Goal: Task Accomplishment & Management: Manage account settings

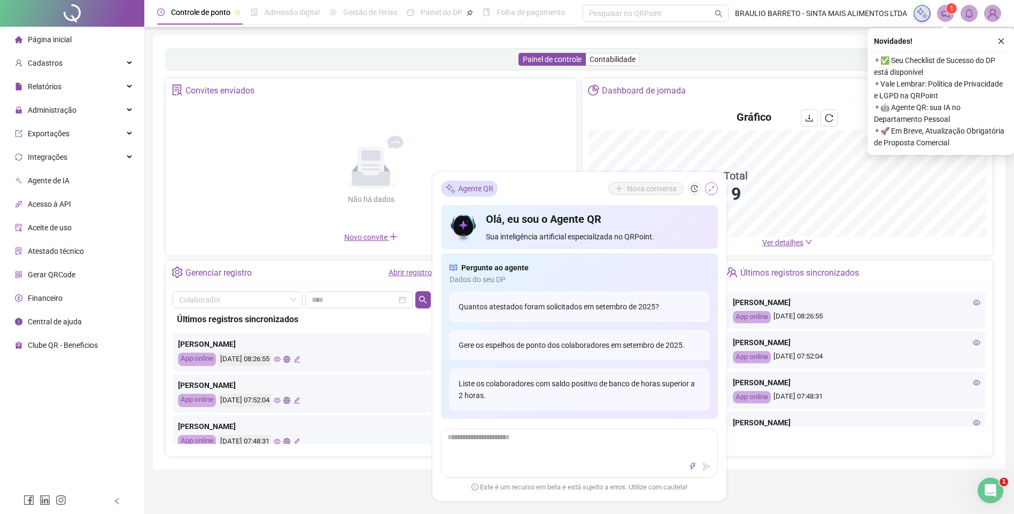
click at [712, 192] on icon "shrink" at bounding box center [711, 188] width 7 height 7
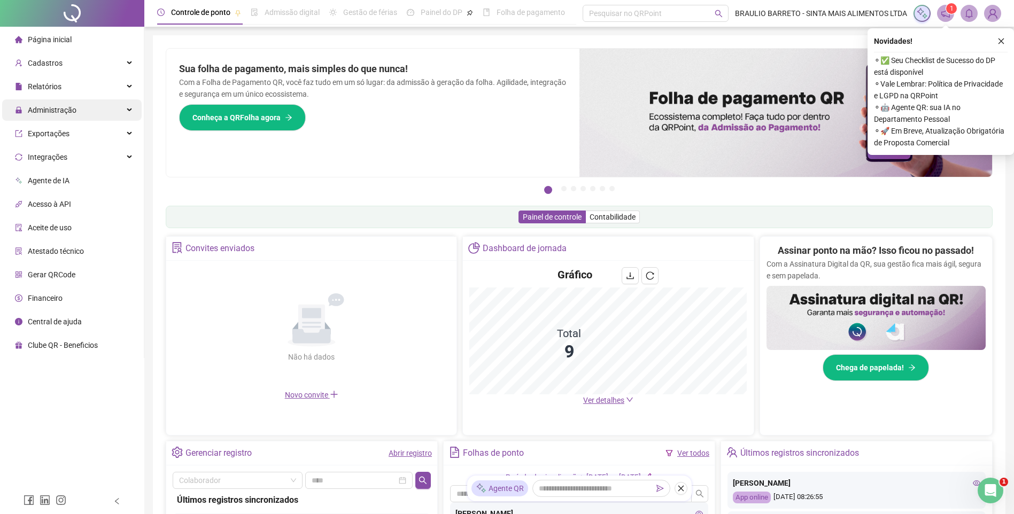
click at [75, 109] on span "Administração" at bounding box center [52, 110] width 49 height 9
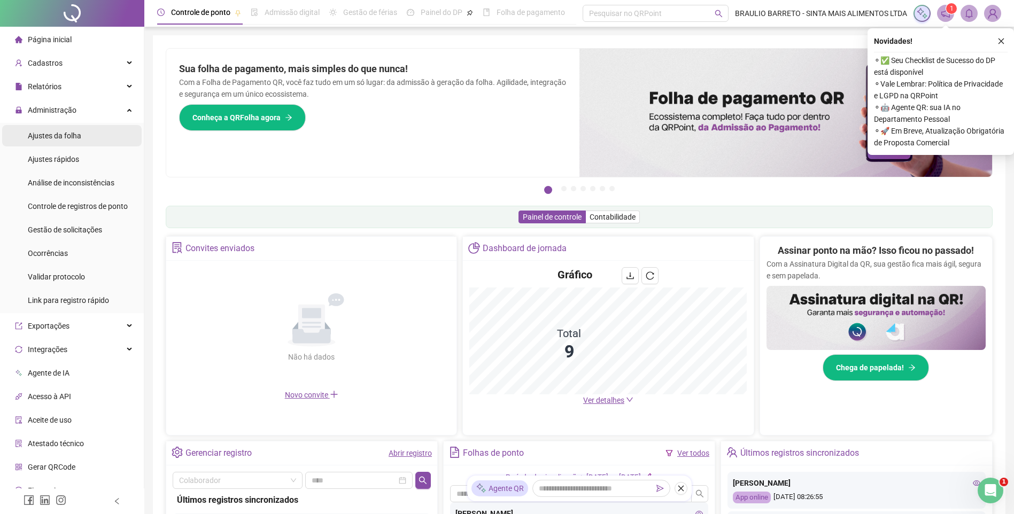
click at [75, 135] on span "Ajustes da folha" at bounding box center [54, 135] width 53 height 9
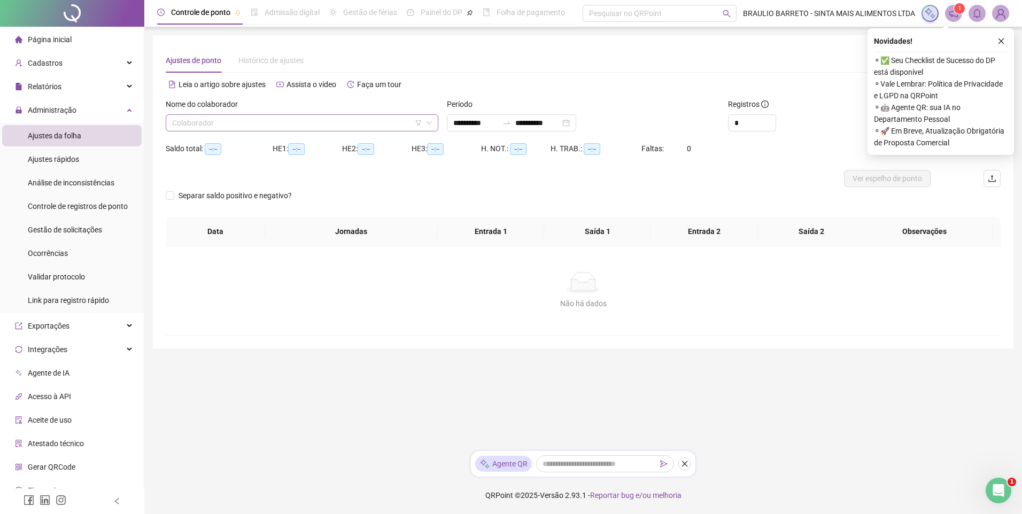
click at [368, 124] on input "search" at bounding box center [297, 123] width 250 height 16
type input "**********"
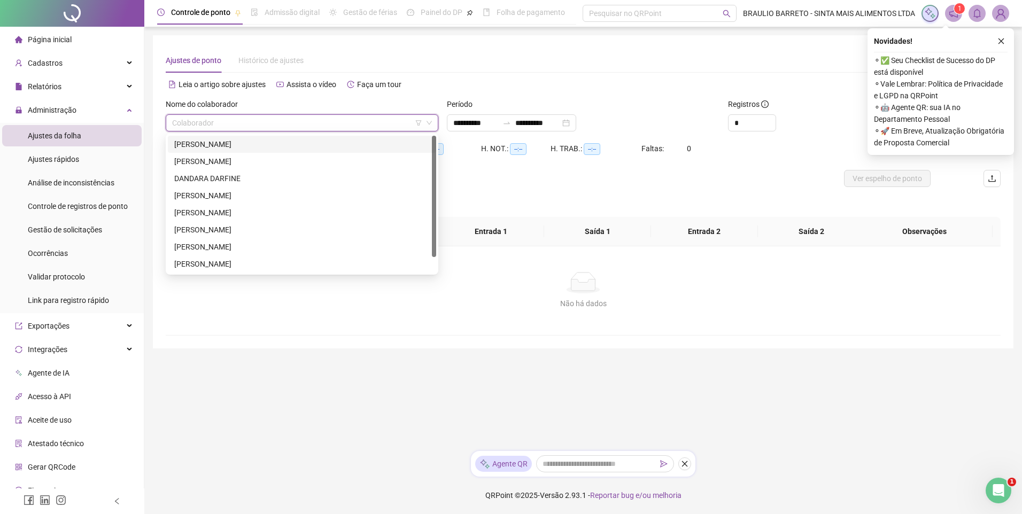
click at [358, 140] on div "CAIO SANTOS" at bounding box center [301, 144] width 255 height 12
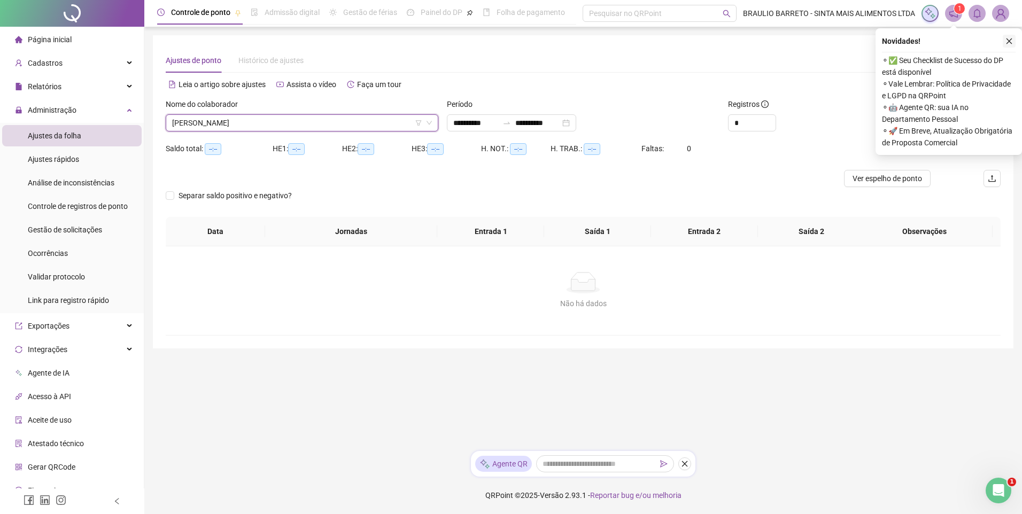
click at [1010, 41] on icon "close" at bounding box center [1008, 40] width 7 height 7
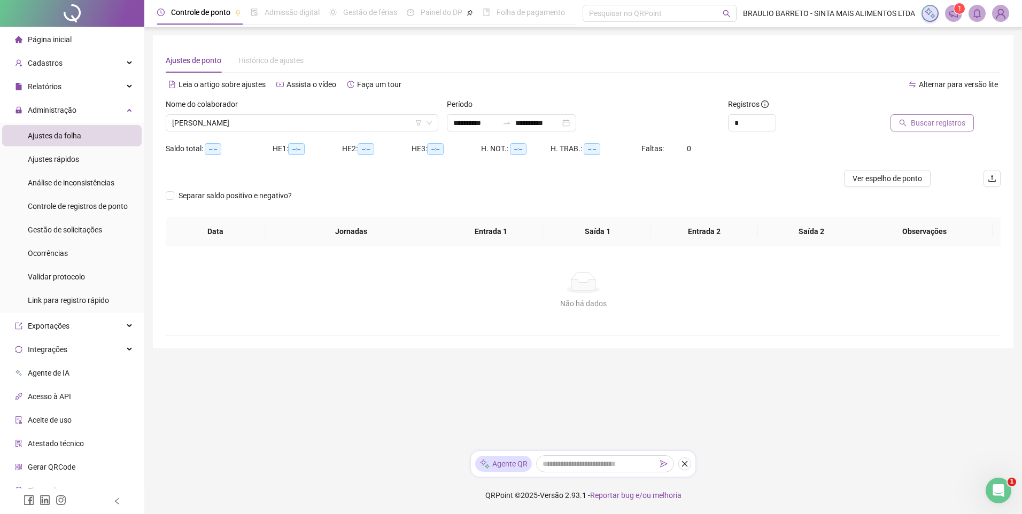
click at [953, 119] on span "Buscar registros" at bounding box center [938, 123] width 55 height 12
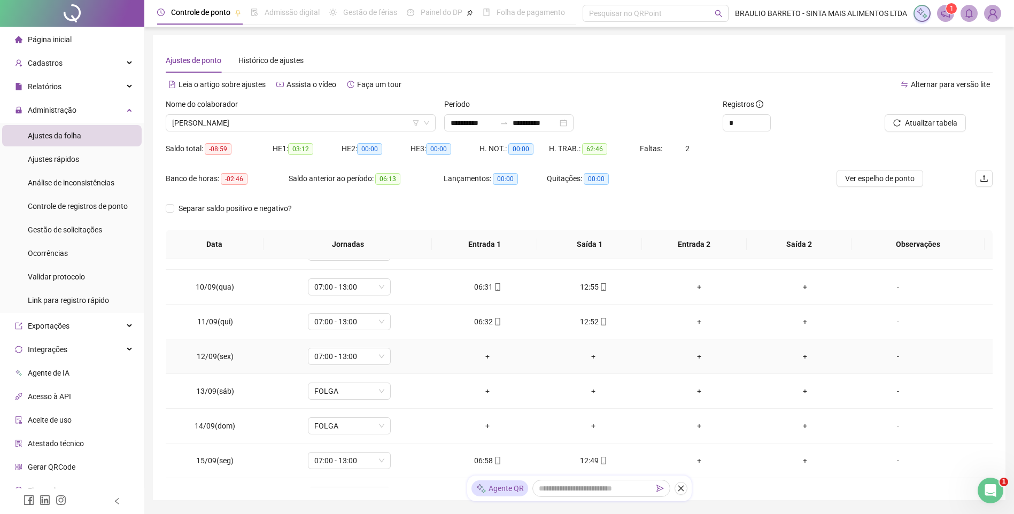
scroll to position [321, 0]
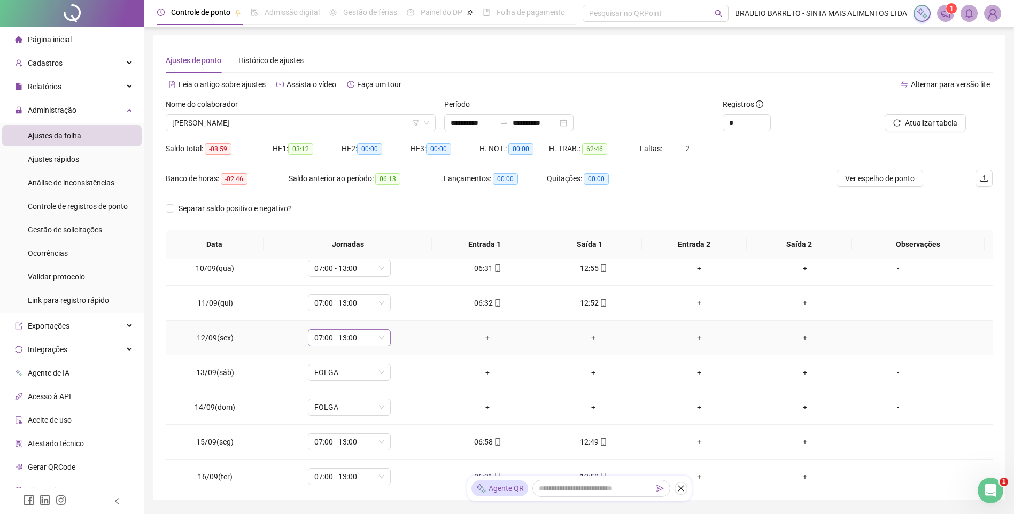
click at [366, 338] on span "07:00 - 13:00" at bounding box center [349, 338] width 70 height 16
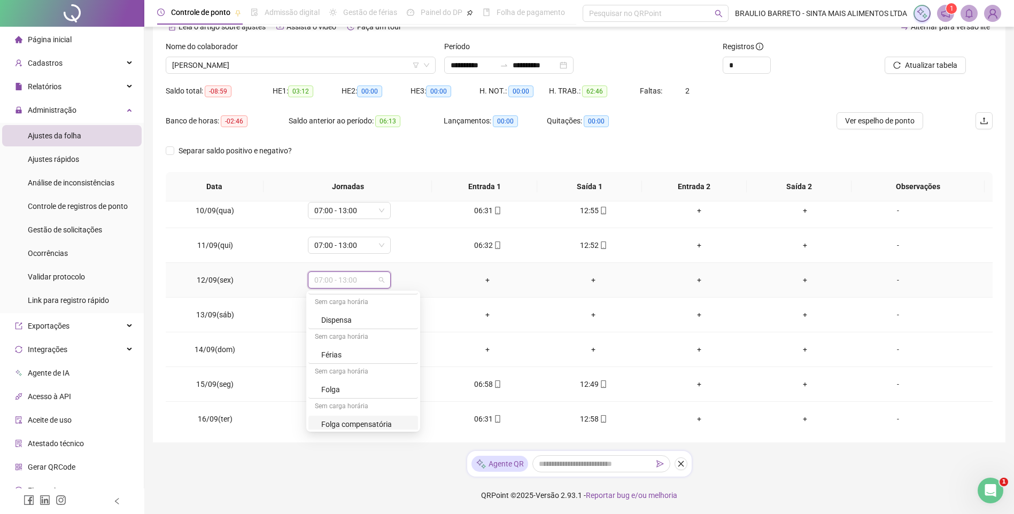
scroll to position [227, 0]
click at [383, 336] on div "Dispensa" at bounding box center [366, 335] width 90 height 12
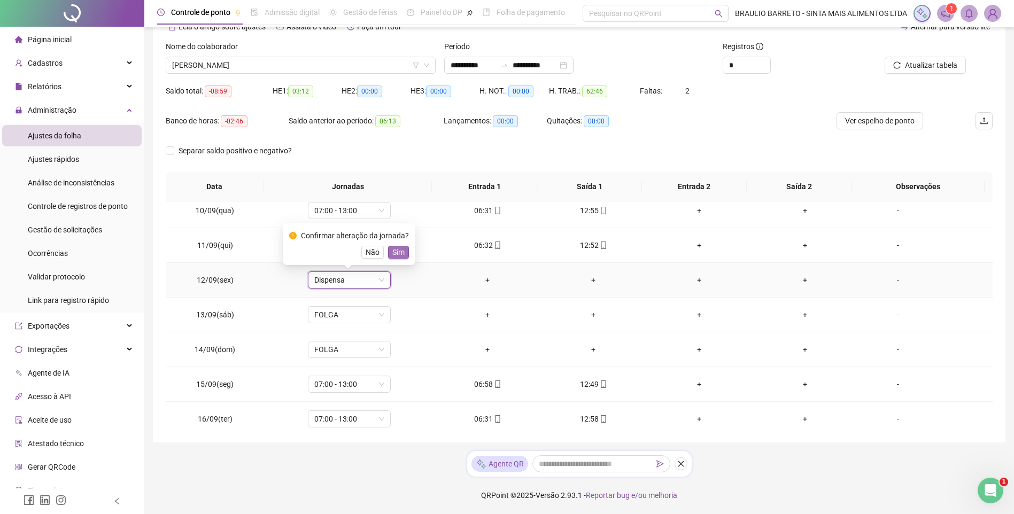
click at [397, 252] on span "Sim" at bounding box center [398, 252] width 12 height 12
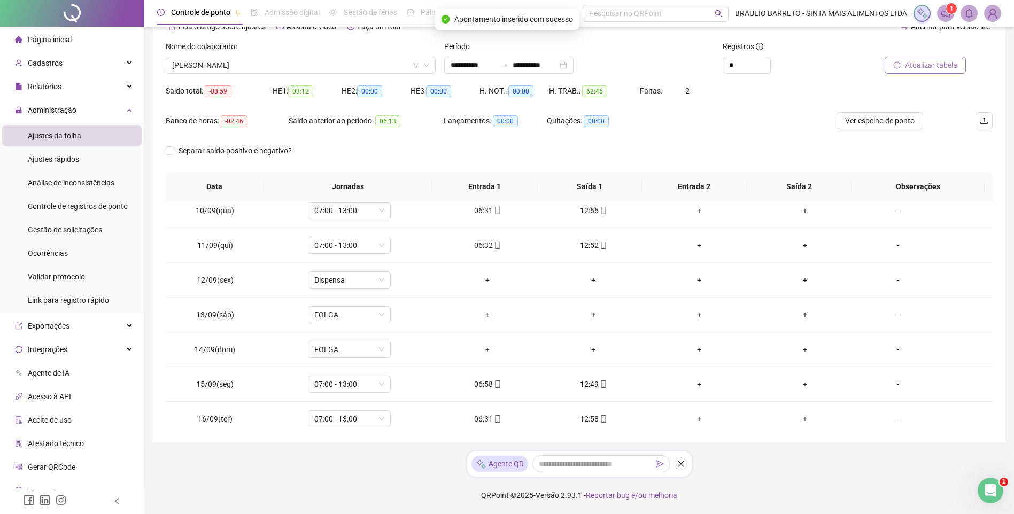
click at [936, 62] on span "Atualizar tabela" at bounding box center [931, 65] width 52 height 12
click at [889, 281] on div "-" at bounding box center [897, 280] width 63 height 12
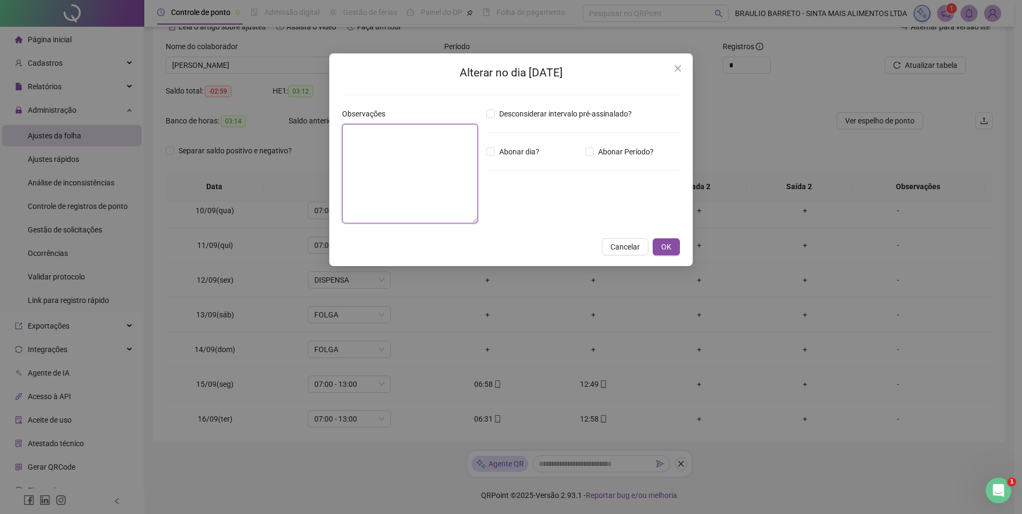
click at [439, 165] on textarea at bounding box center [410, 173] width 136 height 99
type textarea "*"
type textarea "**********"
click at [660, 244] on button "OK" at bounding box center [666, 246] width 27 height 17
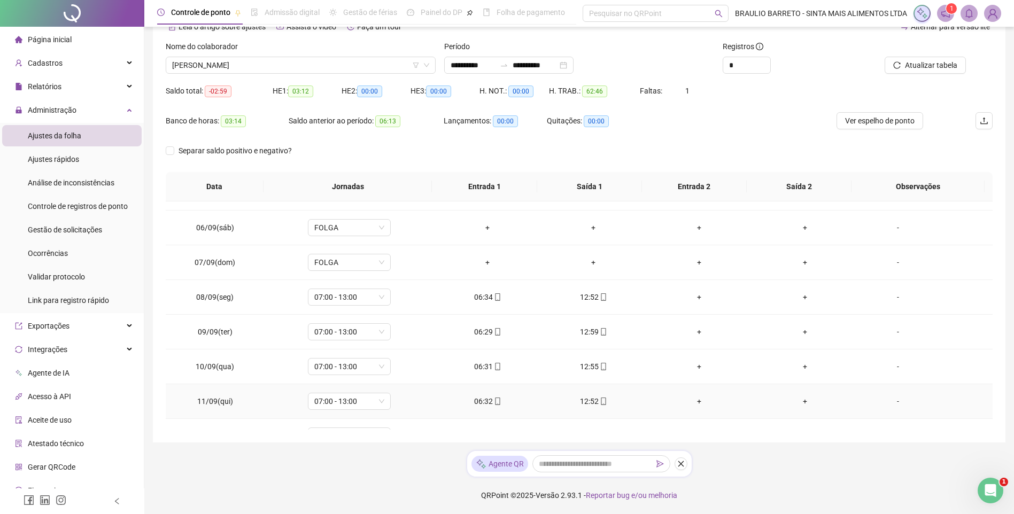
scroll to position [0, 0]
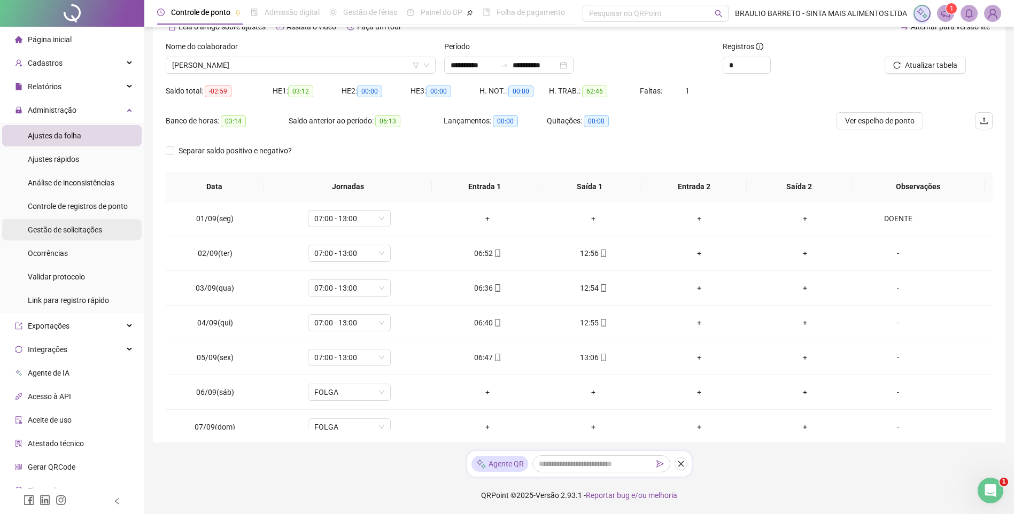
click at [96, 234] on span "Gestão de solicitações" at bounding box center [65, 230] width 74 height 9
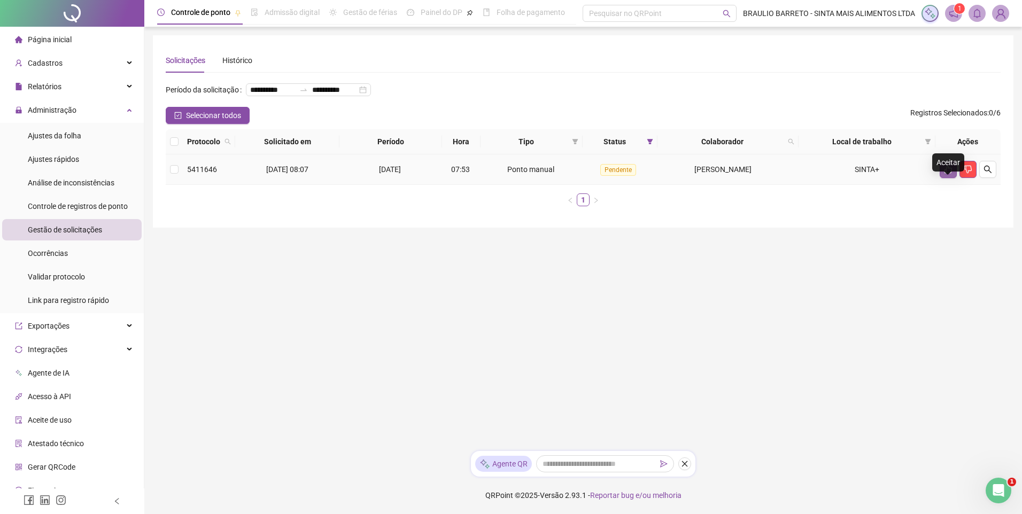
click at [949, 174] on icon "like" at bounding box center [948, 169] width 9 height 9
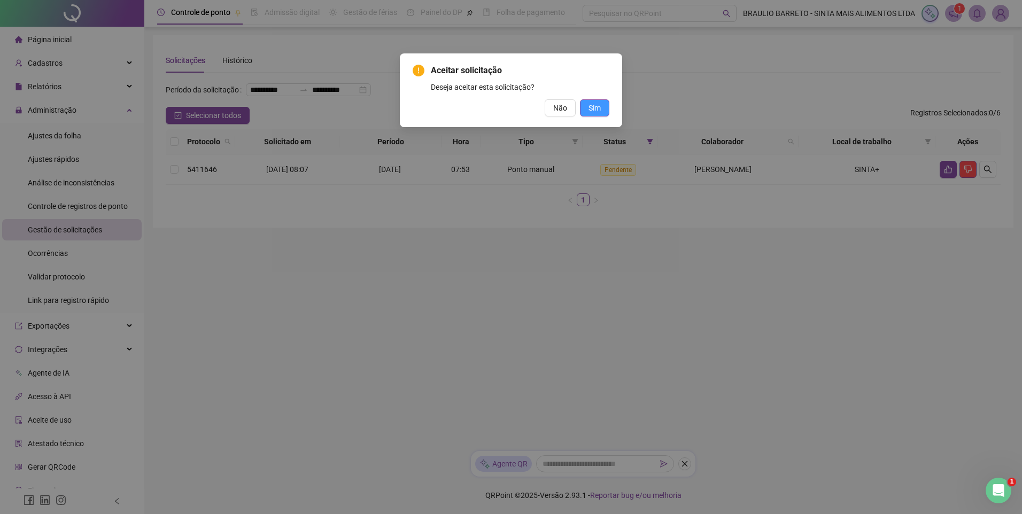
click at [594, 109] on span "Sim" at bounding box center [594, 108] width 12 height 12
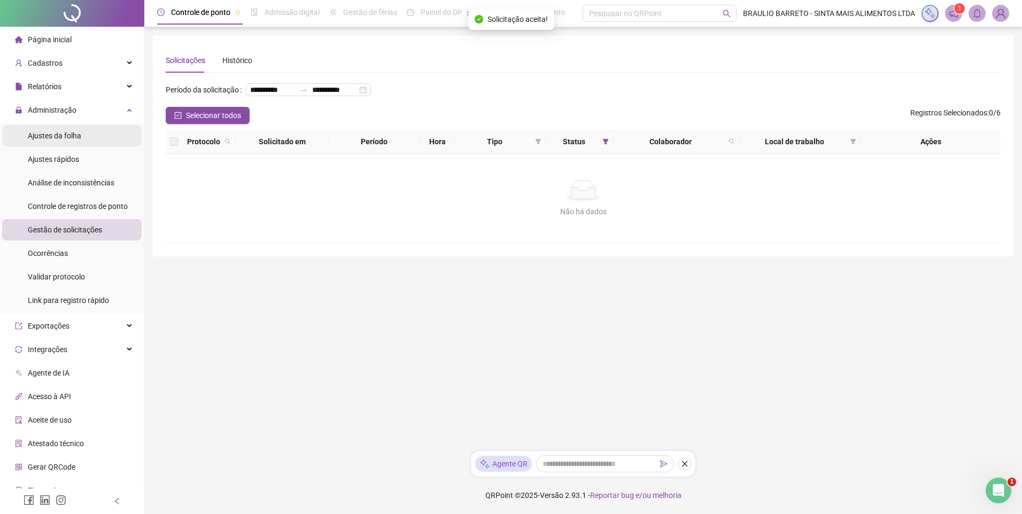
click at [58, 135] on span "Ajustes da folha" at bounding box center [54, 135] width 53 height 9
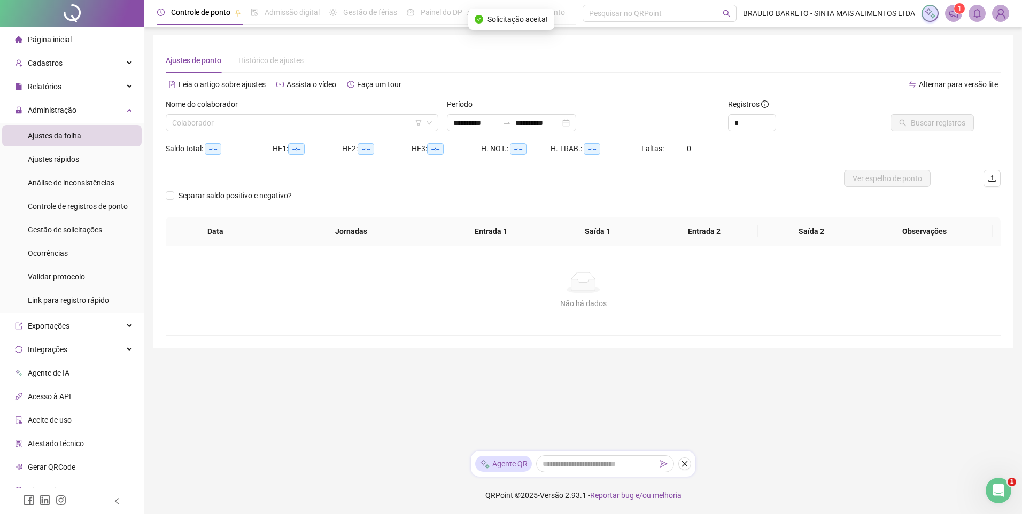
type input "**********"
click at [373, 123] on input "search" at bounding box center [297, 123] width 250 height 16
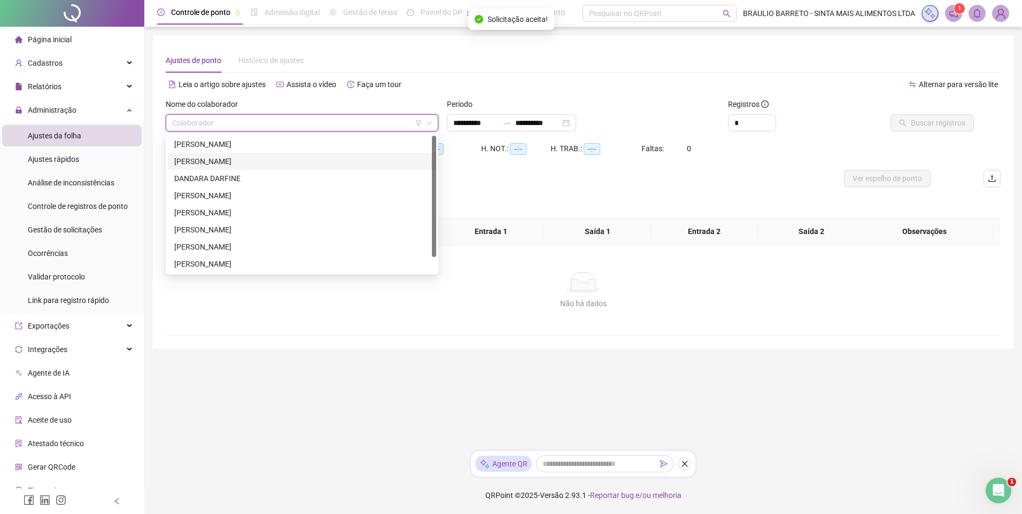
click at [357, 153] on div "DALETE OLIVEIRA" at bounding box center [302, 161] width 268 height 17
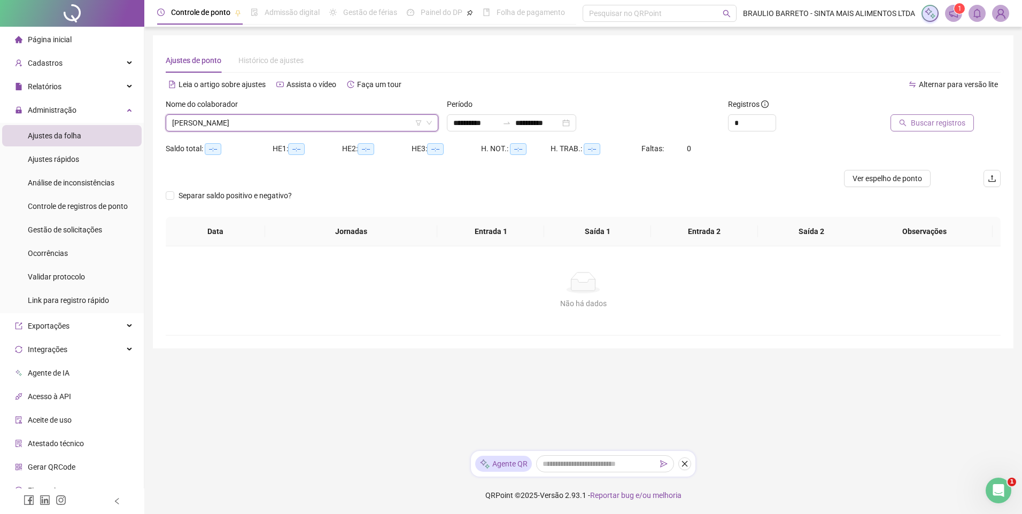
click at [910, 119] on button "Buscar registros" at bounding box center [931, 122] width 83 height 17
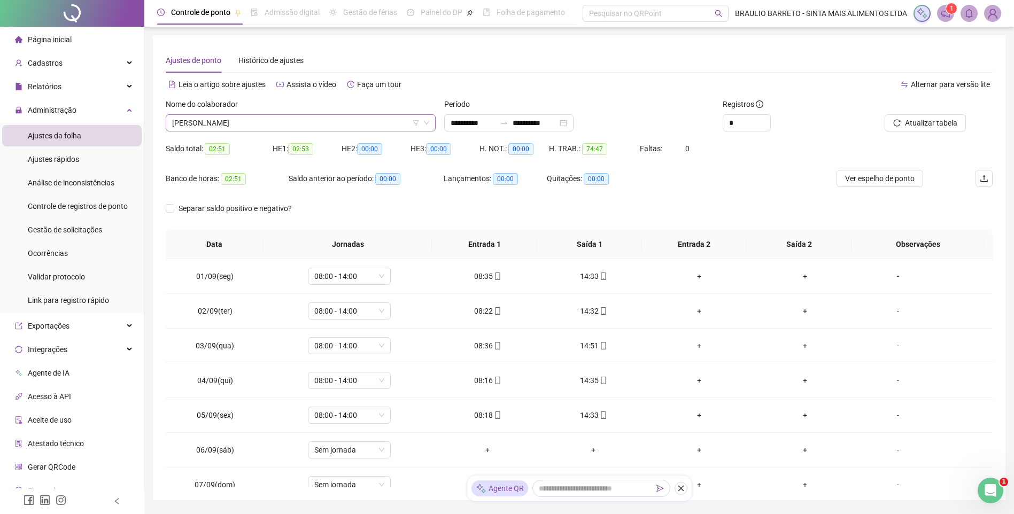
click at [358, 115] on span "DALETE OLIVEIRA" at bounding box center [300, 123] width 257 height 16
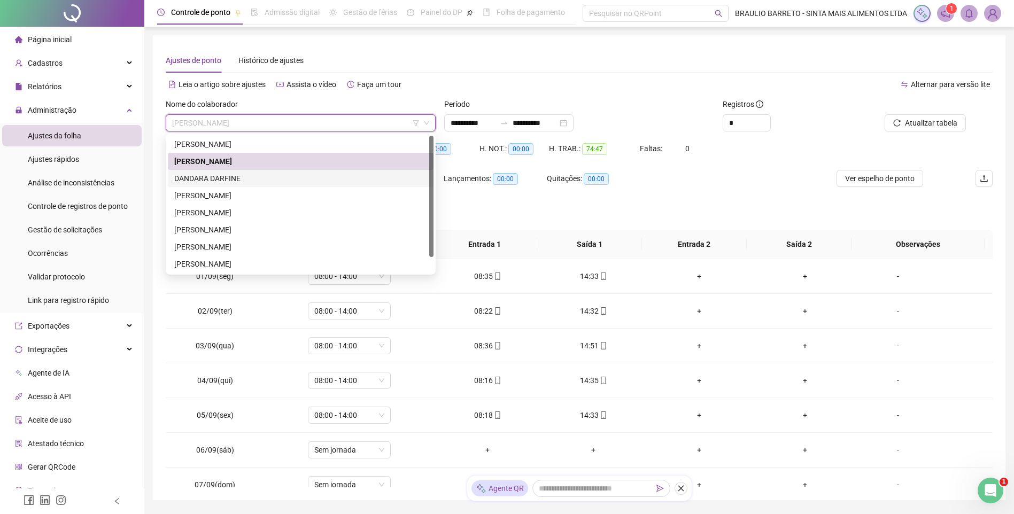
click at [294, 179] on div "DANDARA DARFINE" at bounding box center [300, 179] width 253 height 12
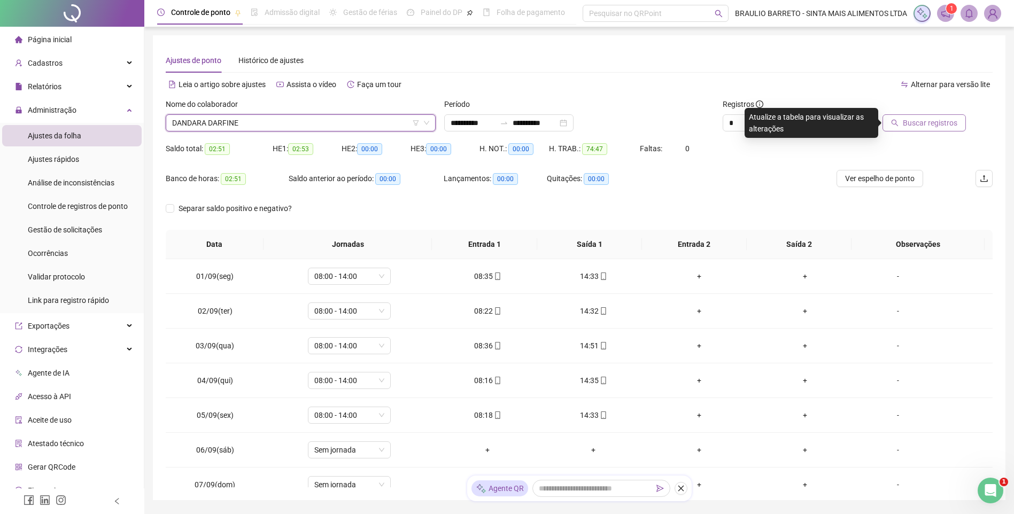
click at [915, 125] on span "Buscar registros" at bounding box center [930, 123] width 55 height 12
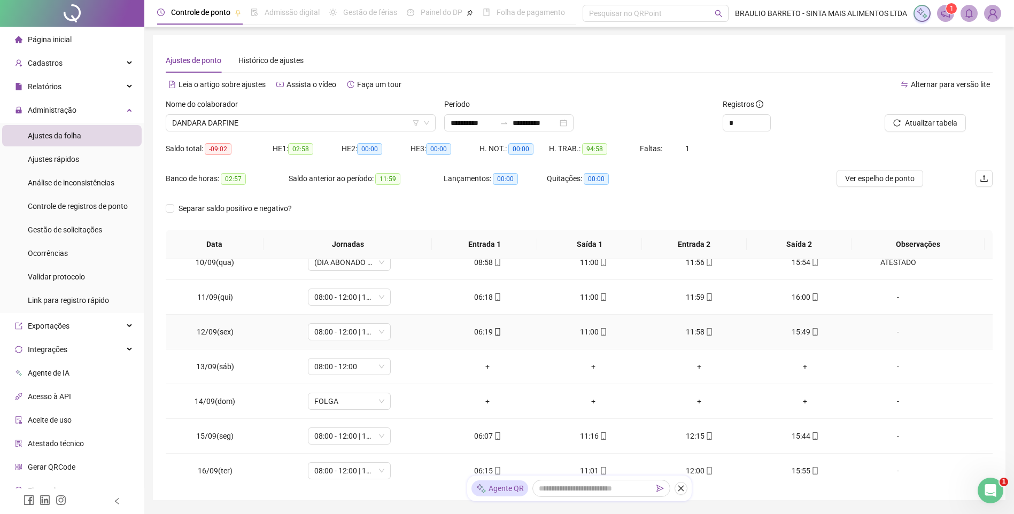
scroll to position [328, 0]
click at [369, 374] on div "08:00 - 12:00" at bounding box center [349, 365] width 83 height 17
click at [375, 304] on div "Folga compensatória" at bounding box center [366, 309] width 90 height 12
click at [392, 335] on span "Sim" at bounding box center [398, 338] width 12 height 12
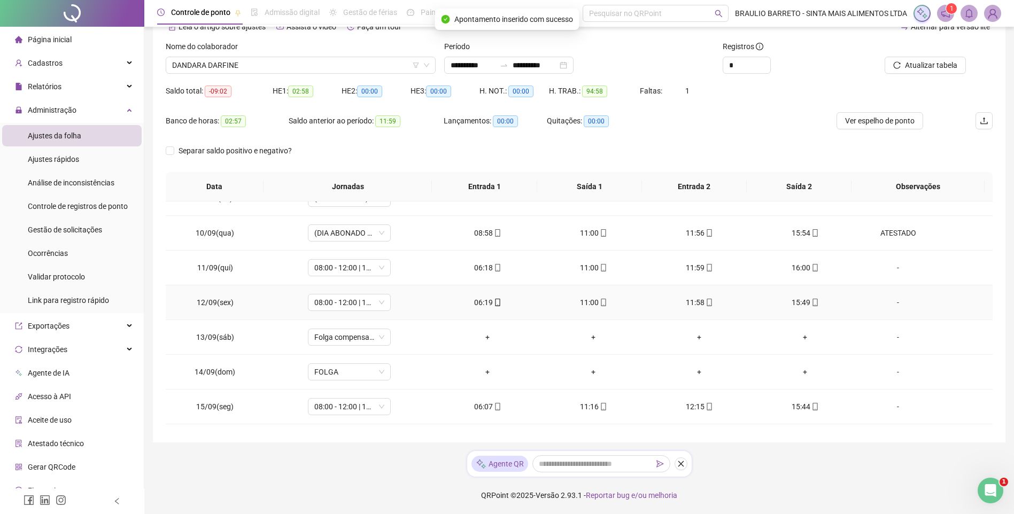
scroll to position [274, 0]
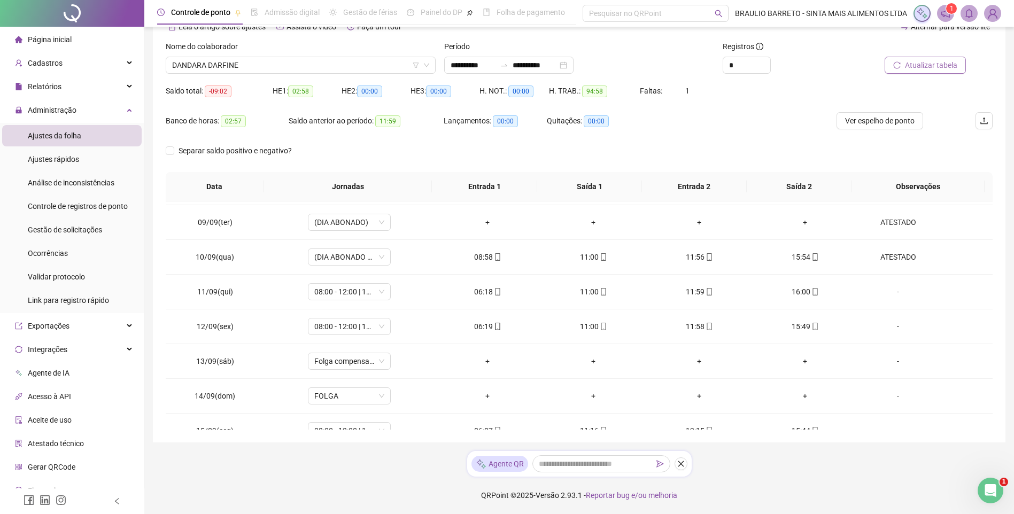
click at [906, 65] on span "Atualizar tabela" at bounding box center [931, 65] width 52 height 12
click at [888, 121] on span "Ver espelho de ponto" at bounding box center [879, 121] width 69 height 12
click at [363, 69] on span "DANDARA DARFINE" at bounding box center [300, 65] width 257 height 16
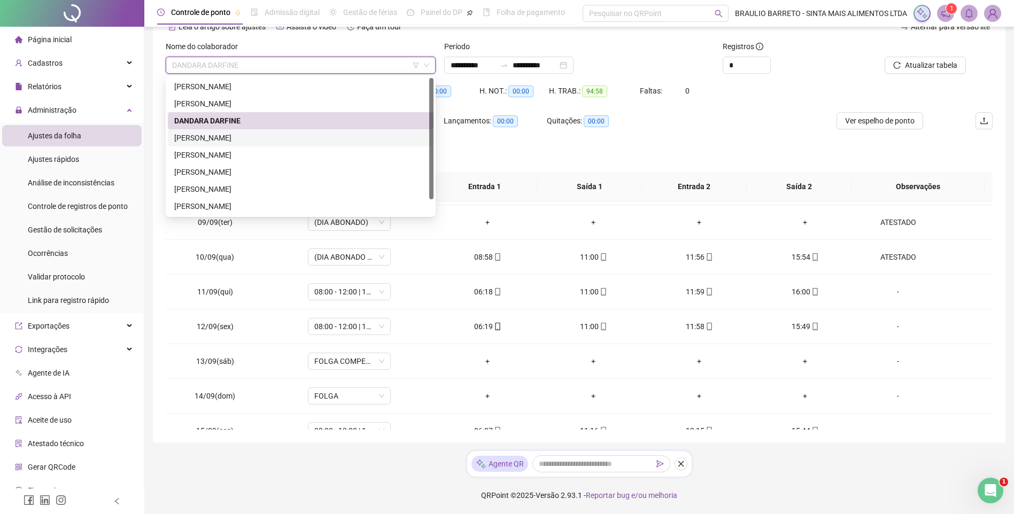
click at [338, 140] on div "DRIELE SILVA" at bounding box center [300, 138] width 253 height 12
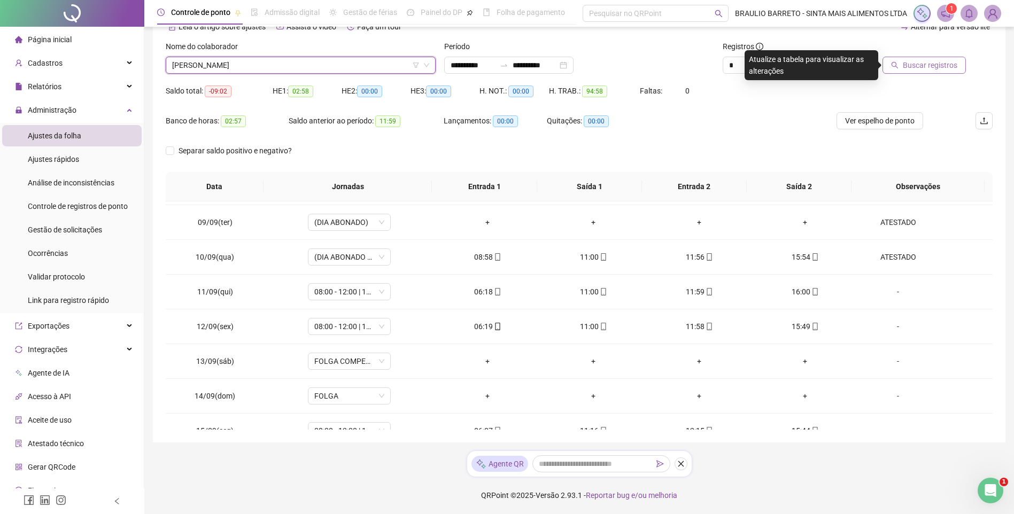
click at [909, 61] on span "Buscar registros" at bounding box center [930, 65] width 55 height 12
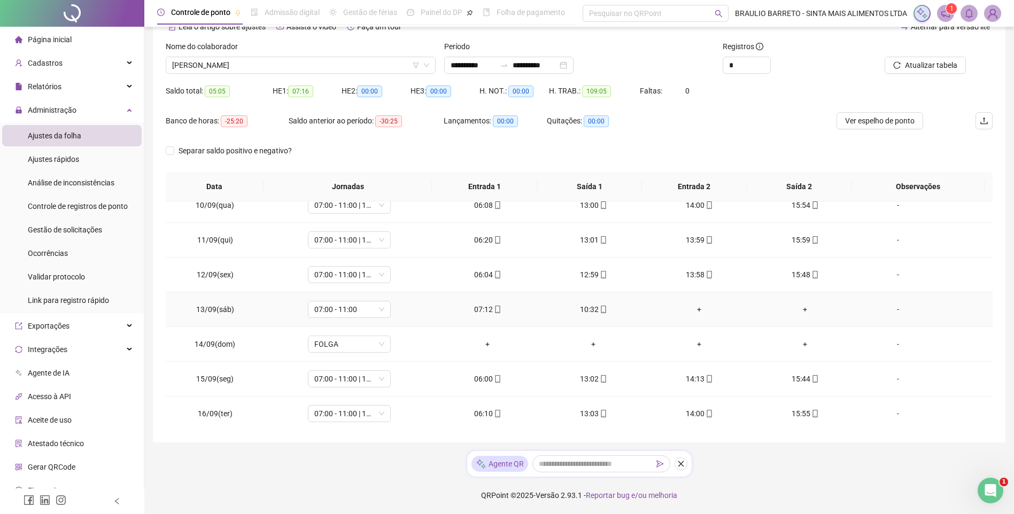
scroll to position [328, 0]
click at [325, 72] on span "DRIELE SILVA" at bounding box center [300, 65] width 257 height 16
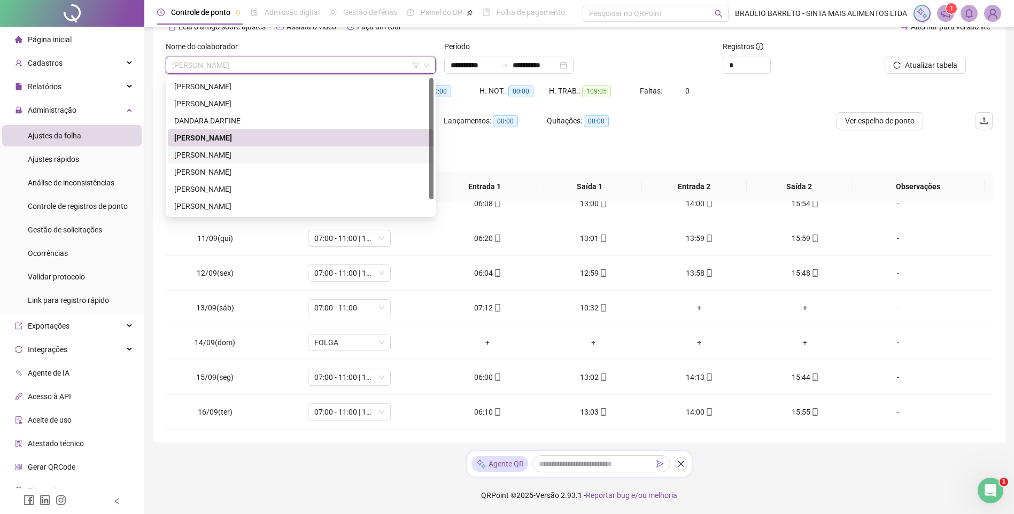
click at [291, 150] on div "FABIO SANTOS" at bounding box center [300, 155] width 253 height 12
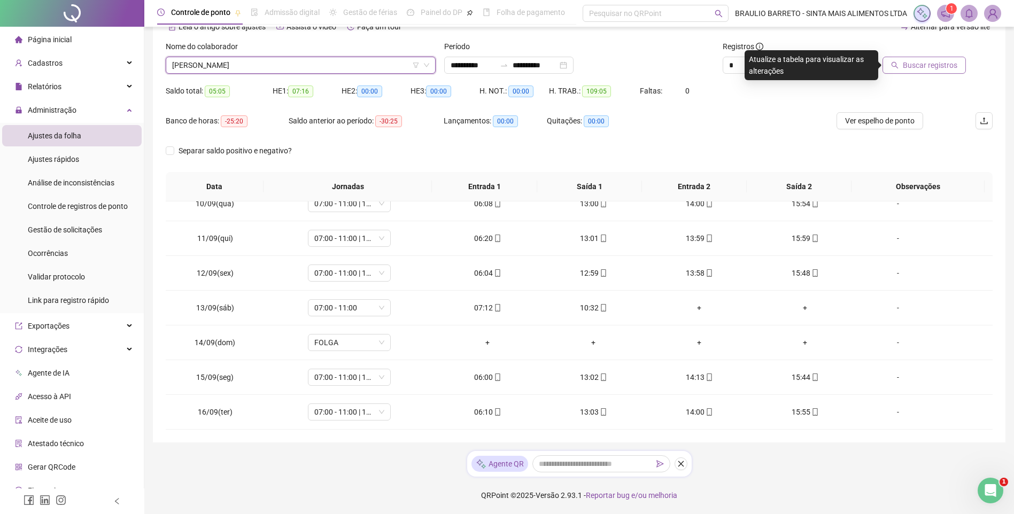
click at [922, 66] on span "Buscar registros" at bounding box center [930, 65] width 55 height 12
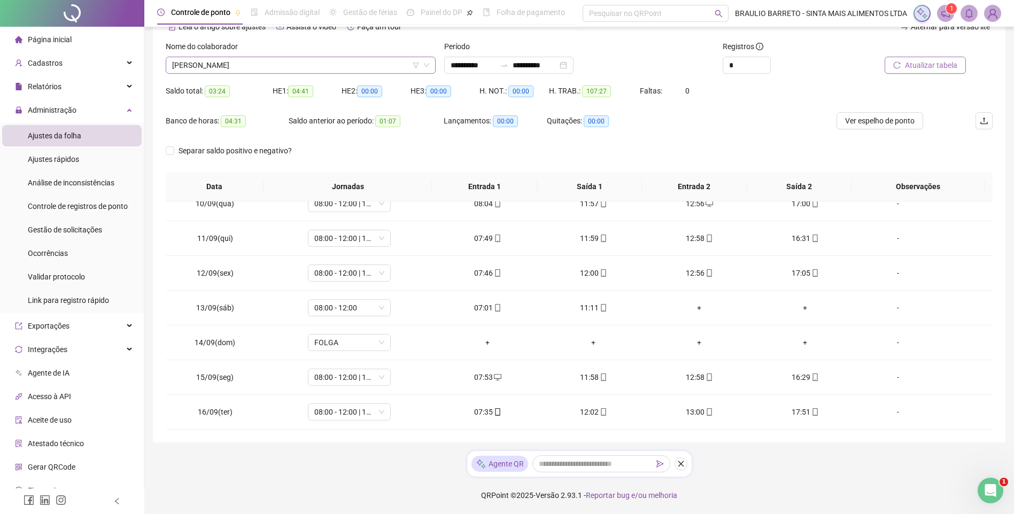
click at [321, 66] on span "FABIO SANTOS" at bounding box center [300, 65] width 257 height 16
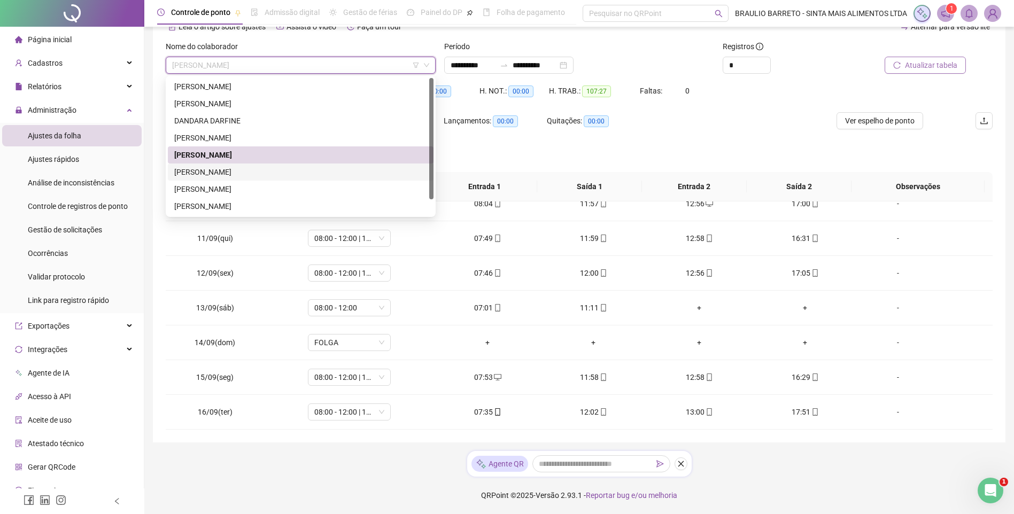
click at [290, 168] on div "FABRICIO ARAGÃO CHAGAS" at bounding box center [300, 172] width 253 height 12
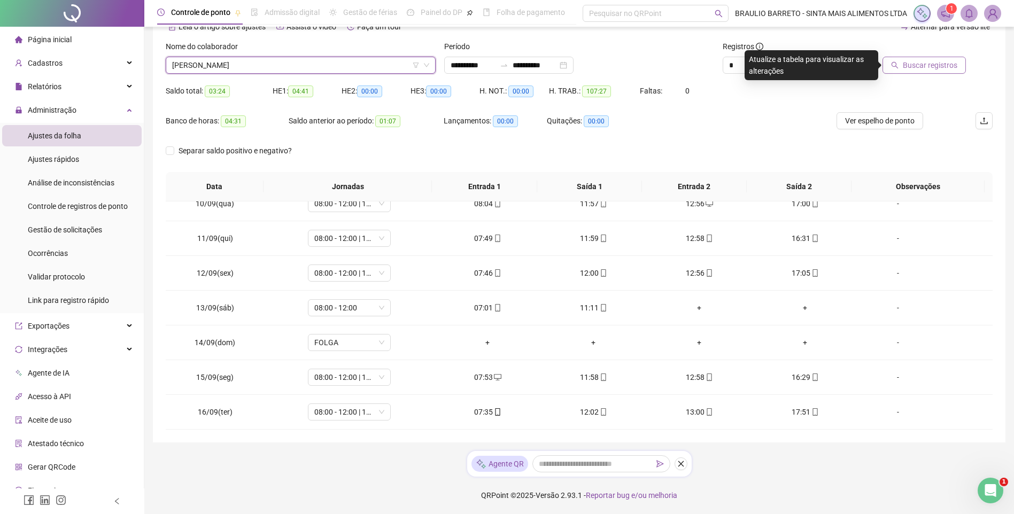
click at [937, 65] on span "Buscar registros" at bounding box center [930, 65] width 55 height 12
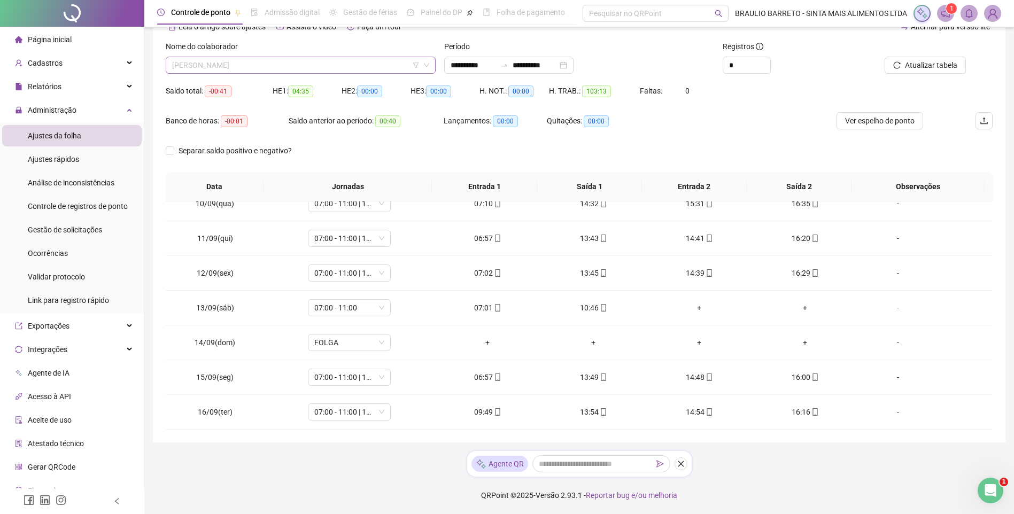
click at [346, 67] on span "FABRICIO ARAGÃO CHAGAS" at bounding box center [300, 65] width 257 height 16
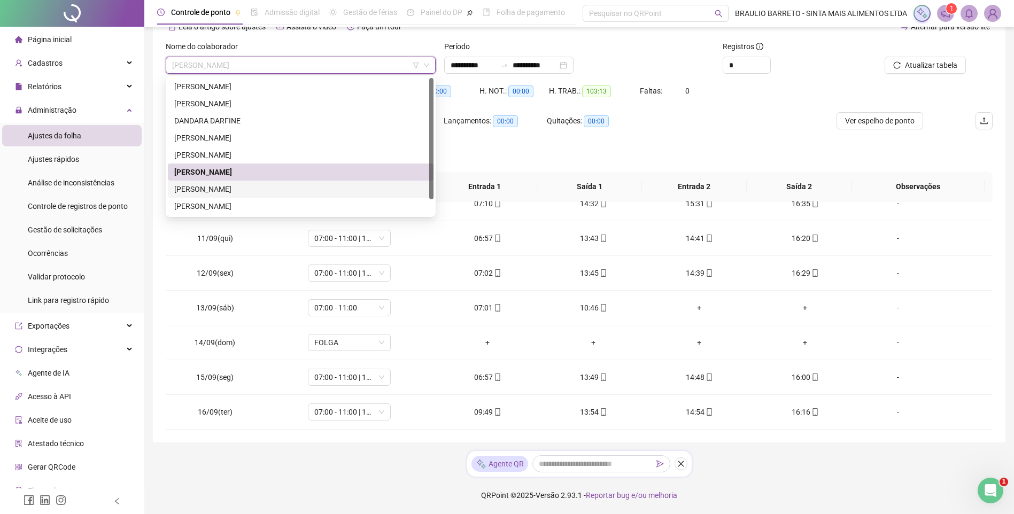
click at [296, 188] on div "FRANCISCO DE ASSIS" at bounding box center [300, 189] width 253 height 12
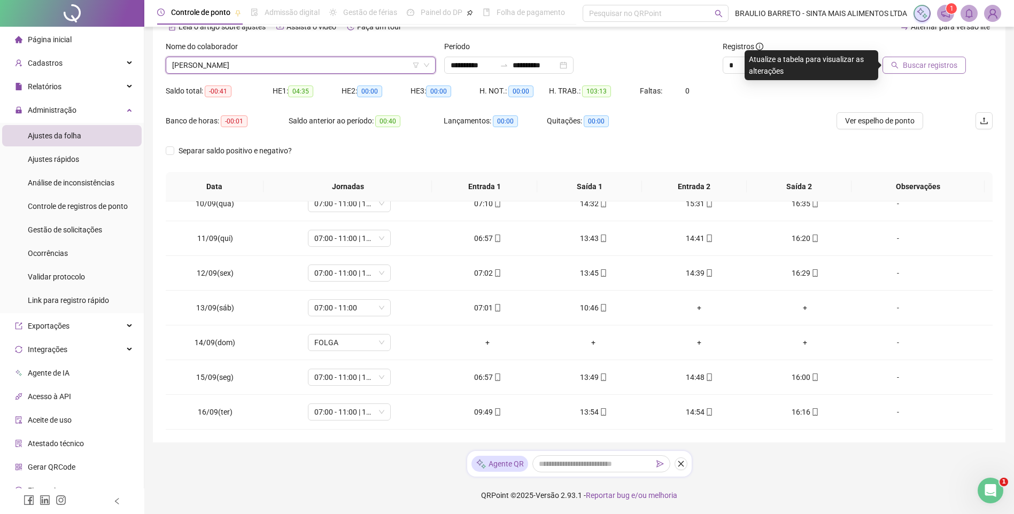
click at [923, 66] on span "Buscar registros" at bounding box center [930, 65] width 55 height 12
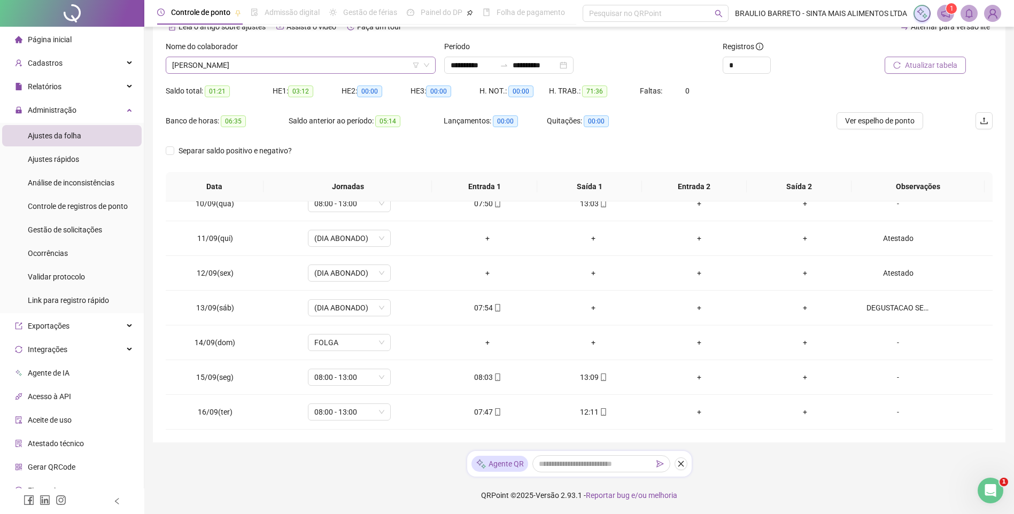
click at [277, 70] on span "FRANCISCO DE ASSIS" at bounding box center [300, 65] width 257 height 16
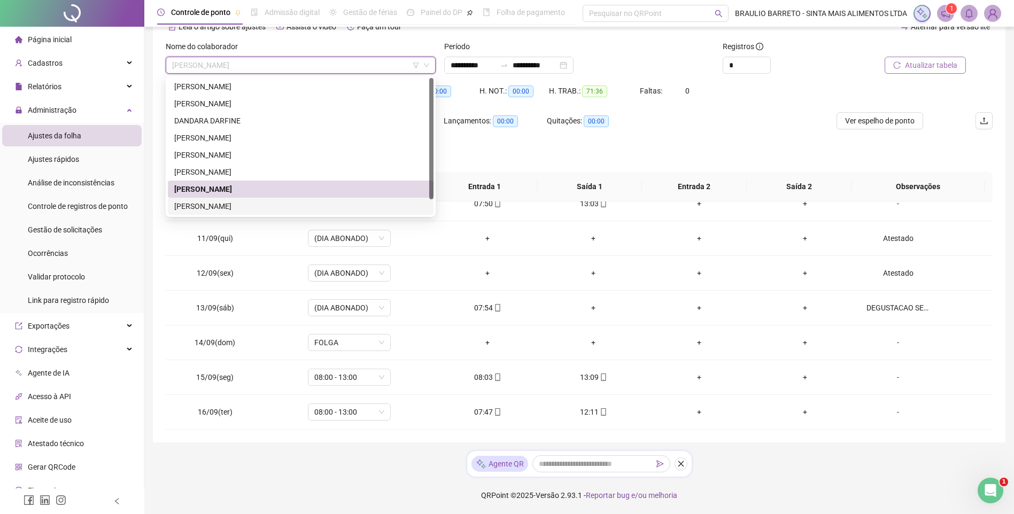
click at [283, 207] on div "GILMARA AZEVEDO" at bounding box center [300, 206] width 253 height 12
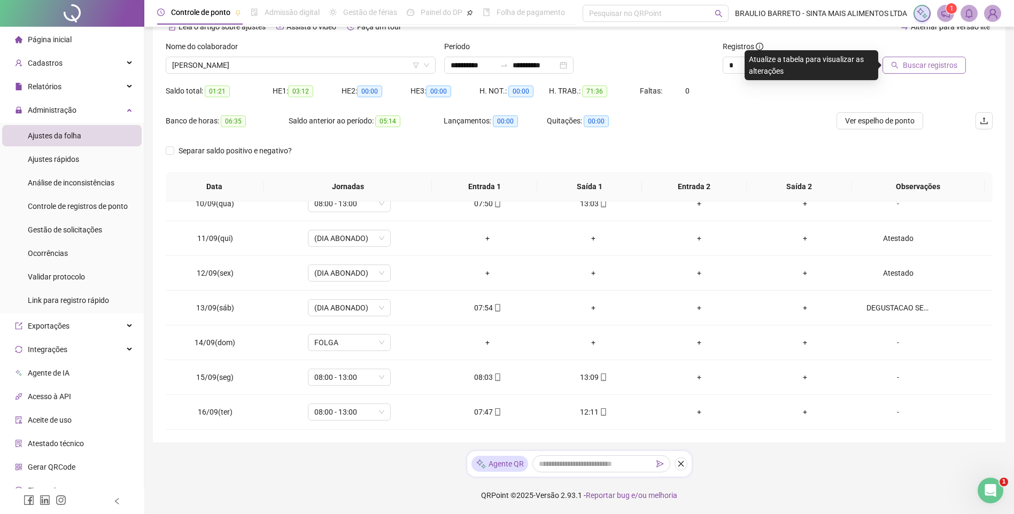
click at [924, 65] on span "Buscar registros" at bounding box center [930, 65] width 55 height 12
